Goal: Task Accomplishment & Management: Use online tool/utility

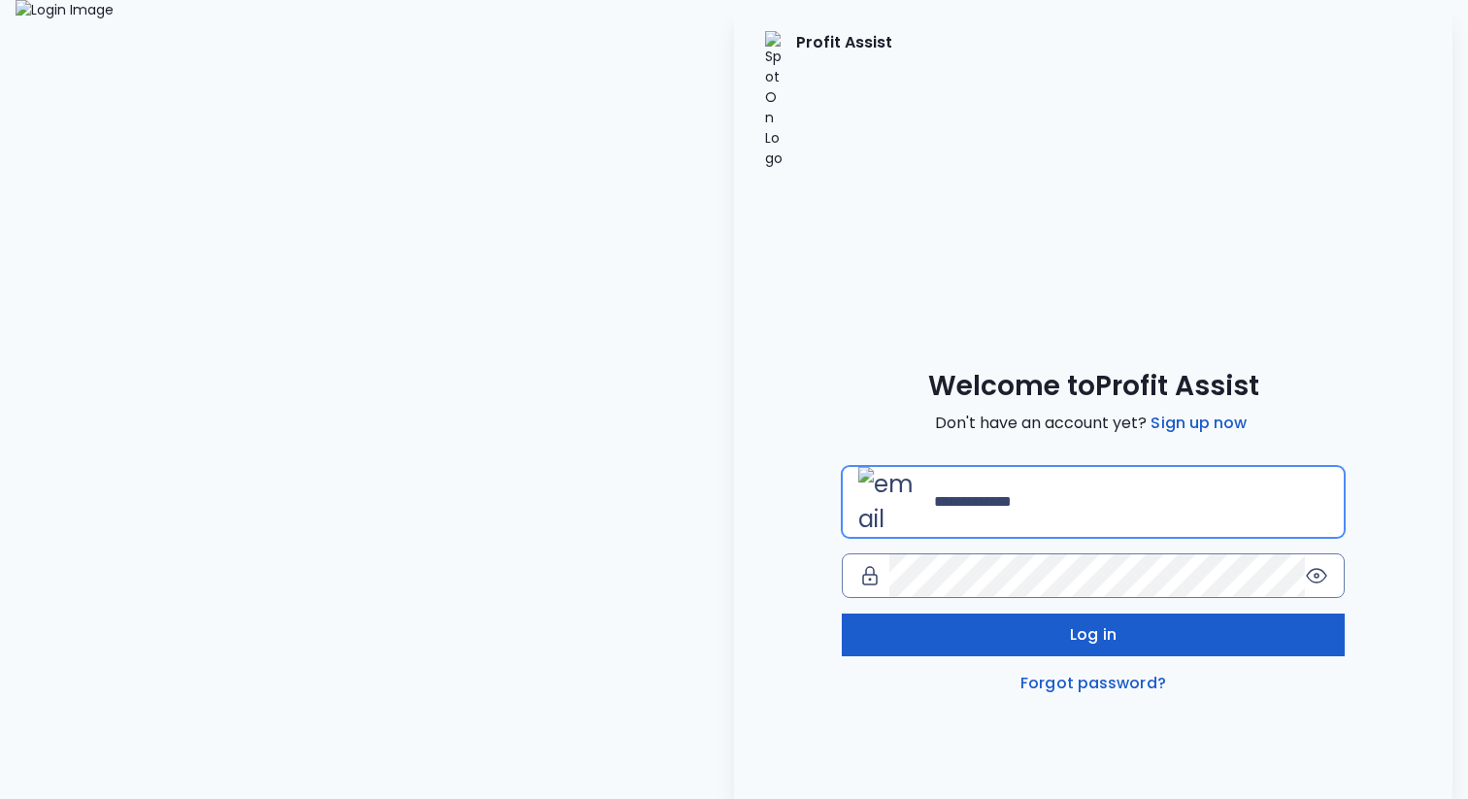
type input "**********"
click at [987, 614] on button "Log in" at bounding box center [1093, 635] width 503 height 43
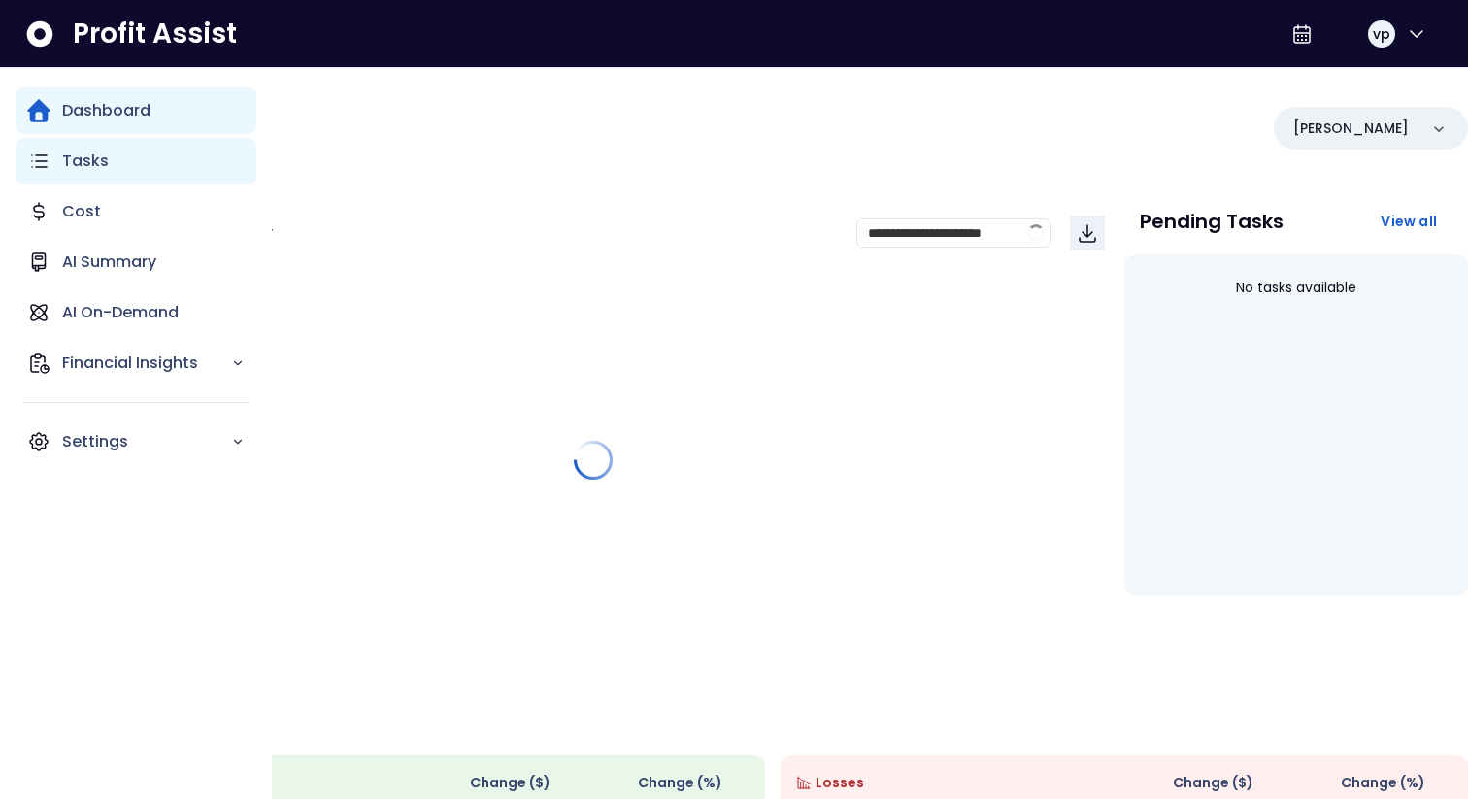
click at [50, 153] on div "Tasks" at bounding box center [136, 161] width 241 height 47
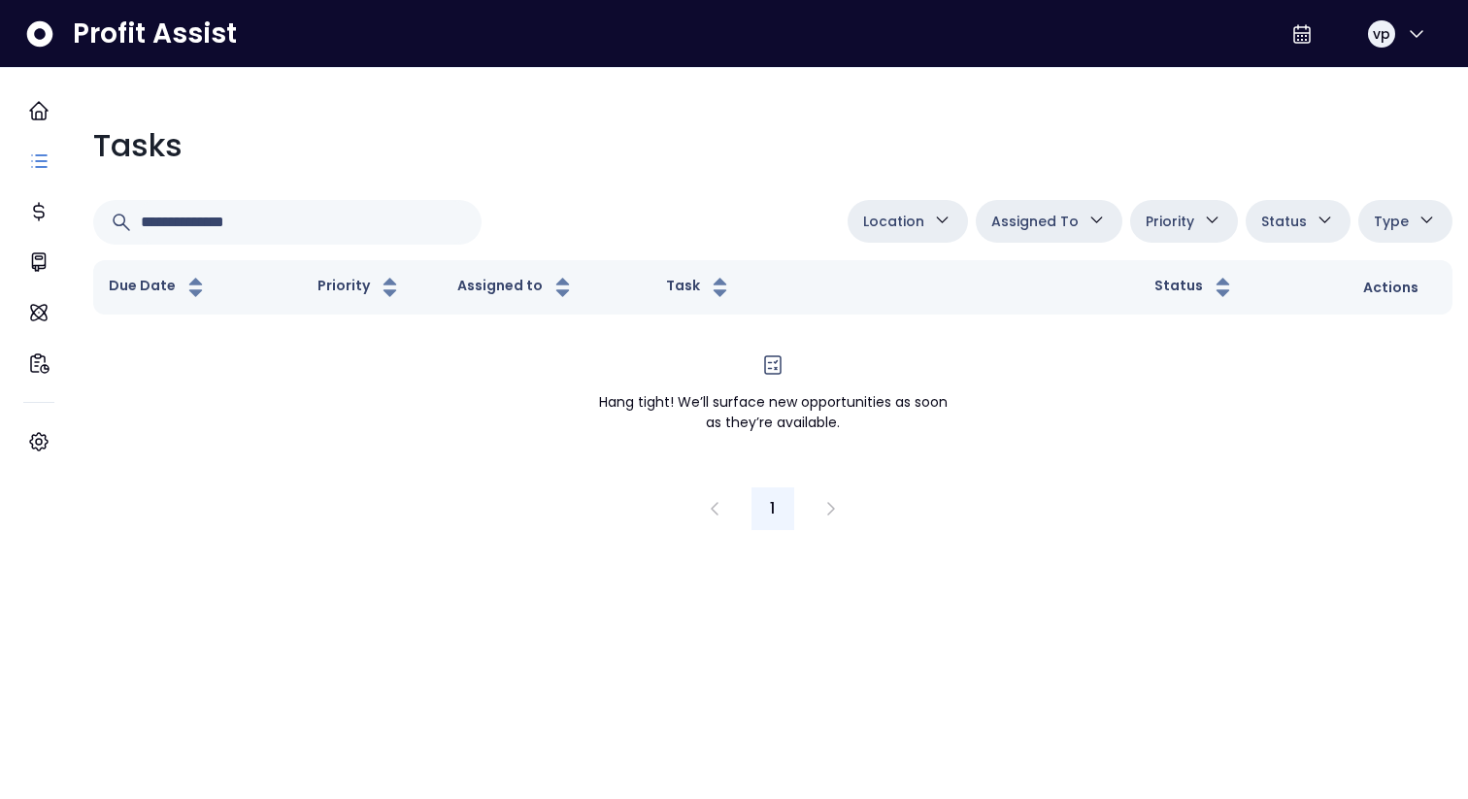
click at [811, 546] on html "Dashboard Tasks Cost AI Summary AI On-Demand Financial Insights Settings Profit…" at bounding box center [734, 273] width 1468 height 546
